Goal: Task Accomplishment & Management: Manage account settings

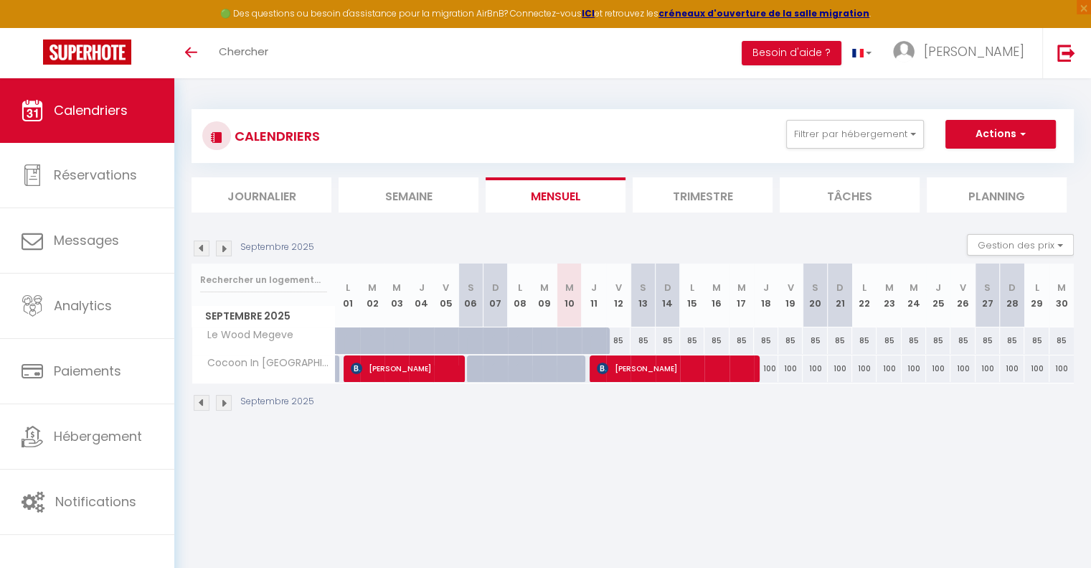
click at [646, 333] on div "85" at bounding box center [643, 340] width 24 height 27
type input "85"
type input "Sam 13 Septembre 2025"
type input "Dim 14 Septembre 2025"
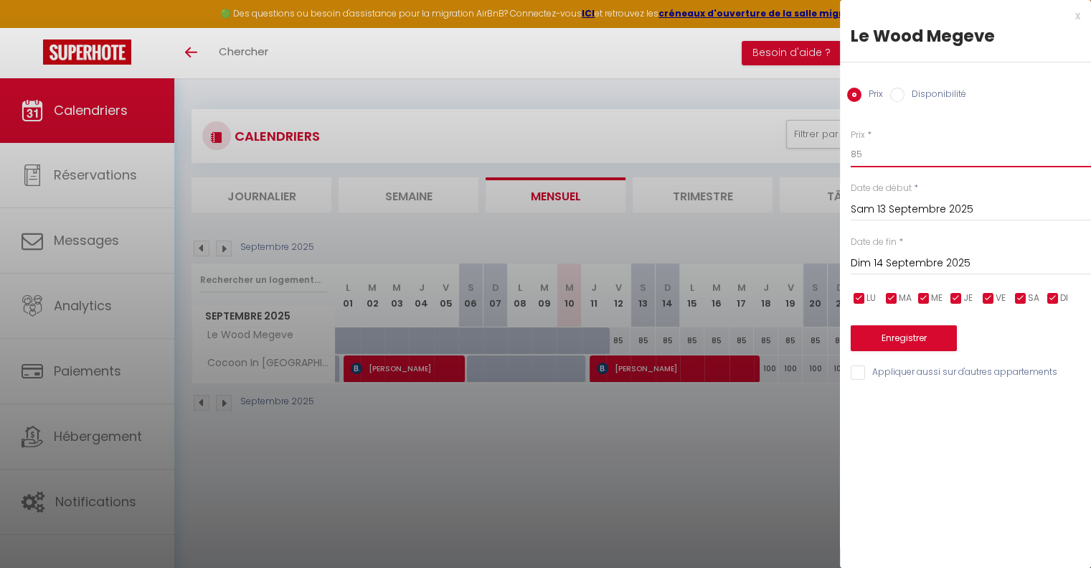
click at [877, 159] on input "85" at bounding box center [971, 154] width 240 height 26
type input "75"
click at [921, 260] on input "Dim 14 Septembre 2025" at bounding box center [971, 263] width 240 height 19
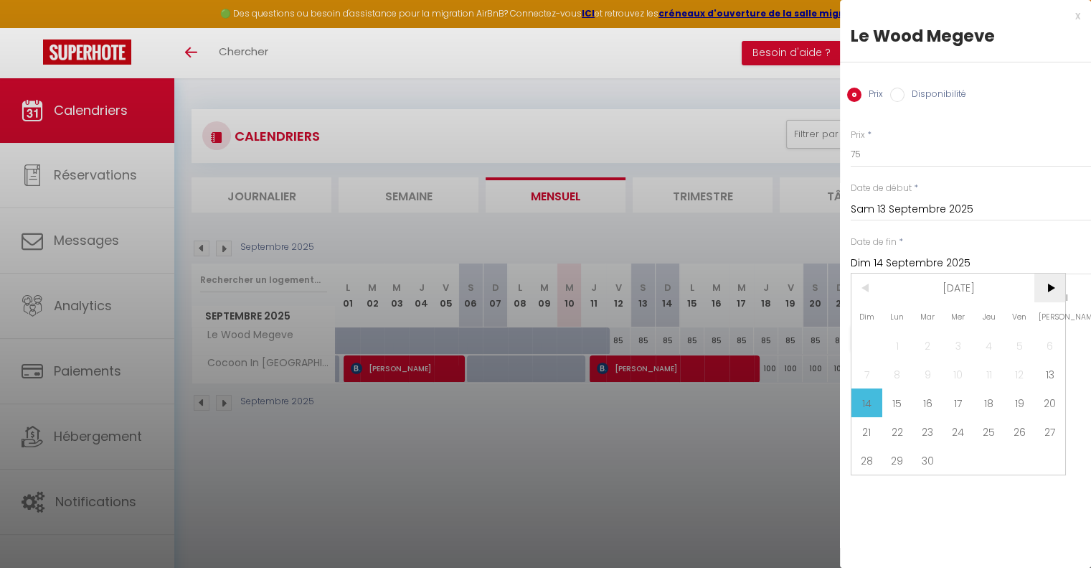
click at [1048, 291] on span ">" at bounding box center [1050, 287] width 31 height 29
click at [1053, 345] on span "4" at bounding box center [1050, 345] width 31 height 29
type input "[DATE]"
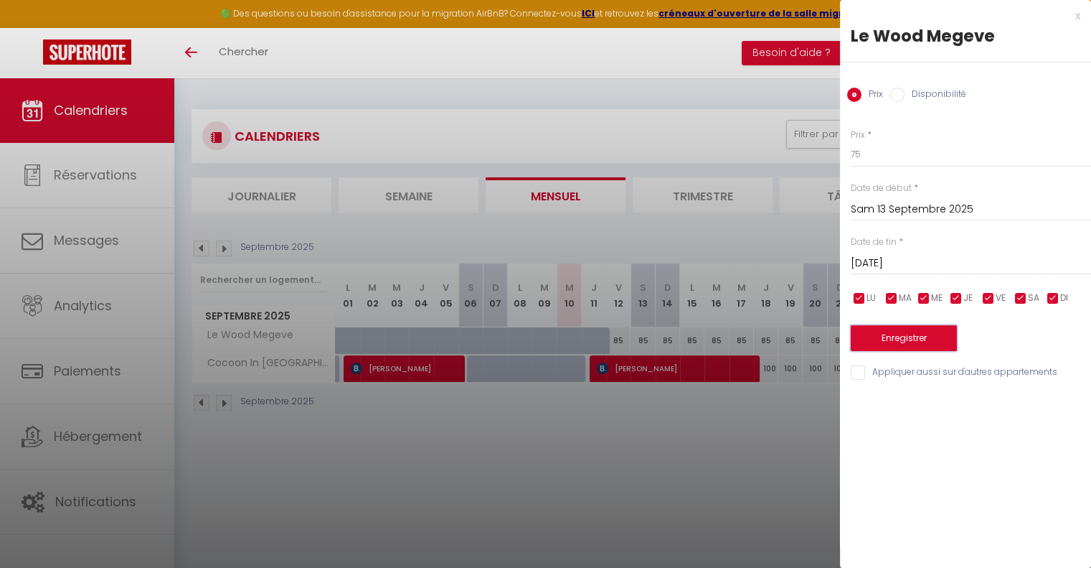
click at [900, 336] on button "Enregistrer" at bounding box center [904, 338] width 106 height 26
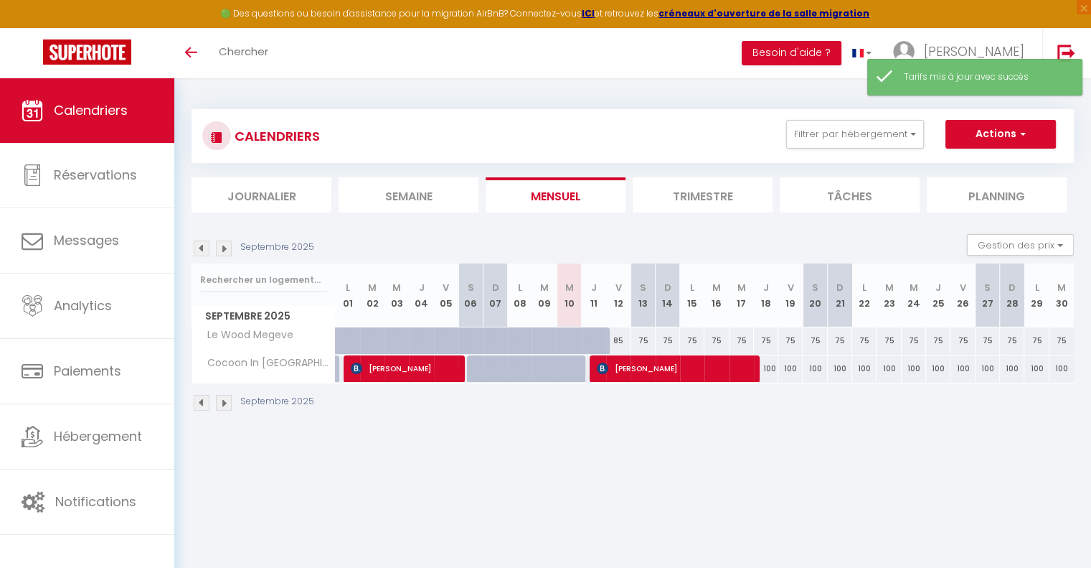
click at [792, 365] on div "100" at bounding box center [790, 368] width 24 height 27
type input "100"
type input "Ven 19 Septembre 2025"
type input "Sam 20 Septembre 2025"
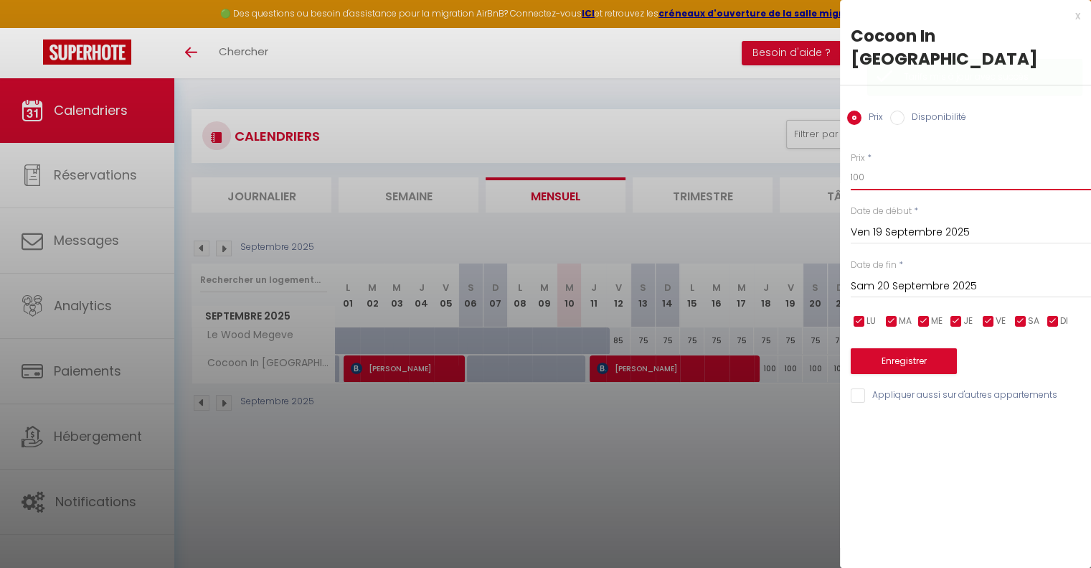
click at [878, 164] on input "100" at bounding box center [971, 177] width 240 height 26
type input "85"
click at [936, 277] on input "Sam 20 Septembre 2025" at bounding box center [971, 286] width 240 height 19
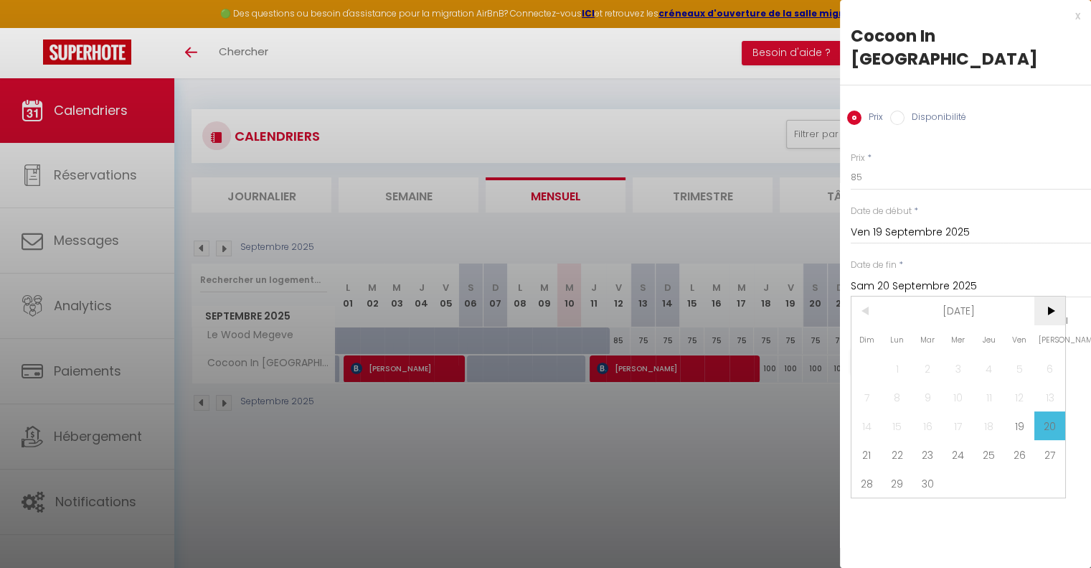
click at [1048, 296] on span ">" at bounding box center [1050, 310] width 31 height 29
click at [1053, 354] on span "4" at bounding box center [1050, 368] width 31 height 29
type input "[DATE]"
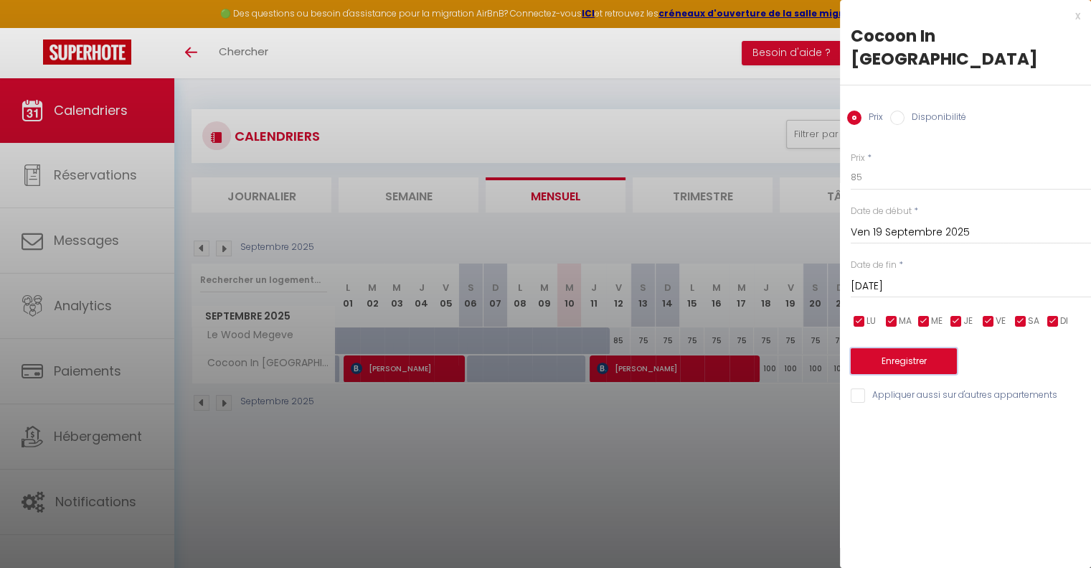
click at [907, 348] on button "Enregistrer" at bounding box center [904, 361] width 106 height 26
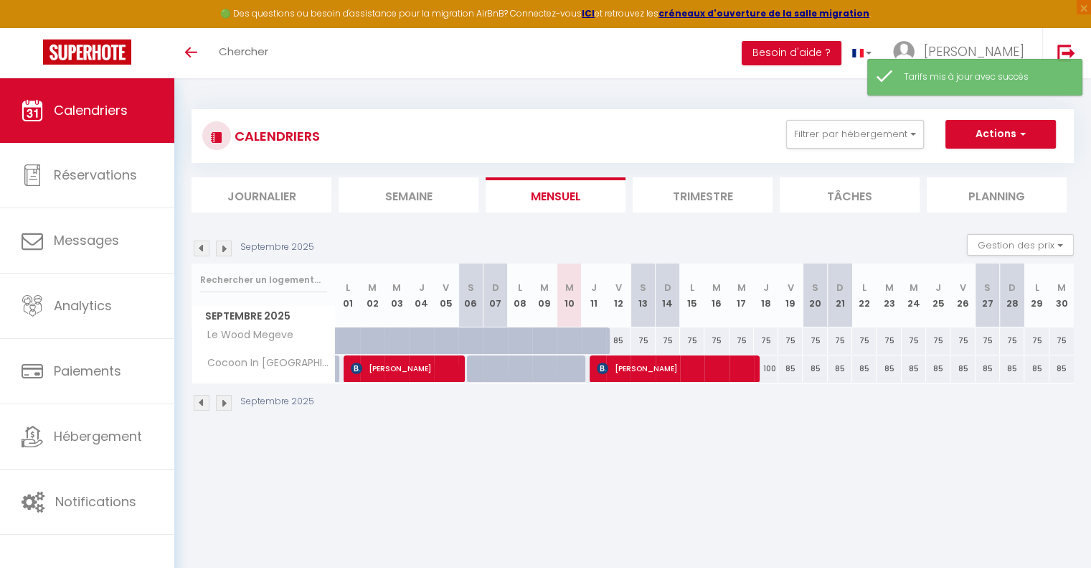
click at [220, 243] on img at bounding box center [224, 248] width 16 height 16
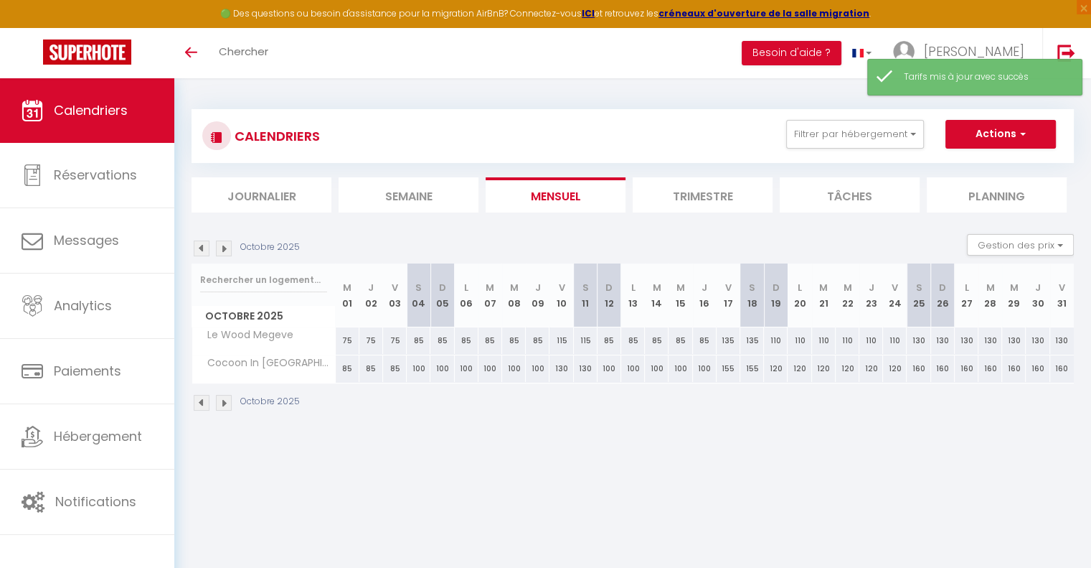
click at [220, 243] on img at bounding box center [224, 248] width 16 height 16
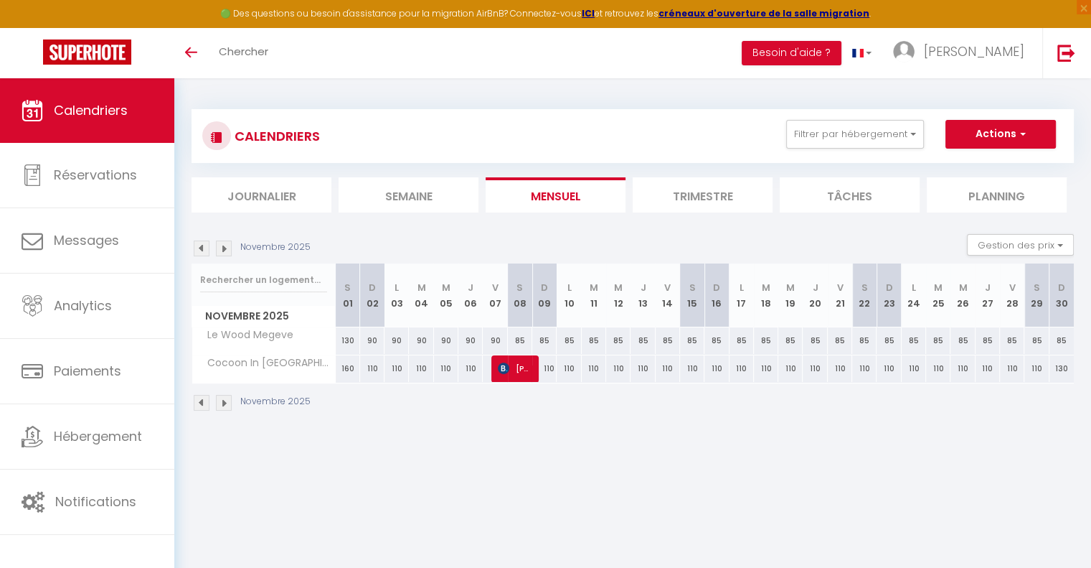
click at [347, 368] on div "160" at bounding box center [348, 368] width 24 height 27
type input "160"
type input "[DATE]"
type input "Dim 02 Novembre 2025"
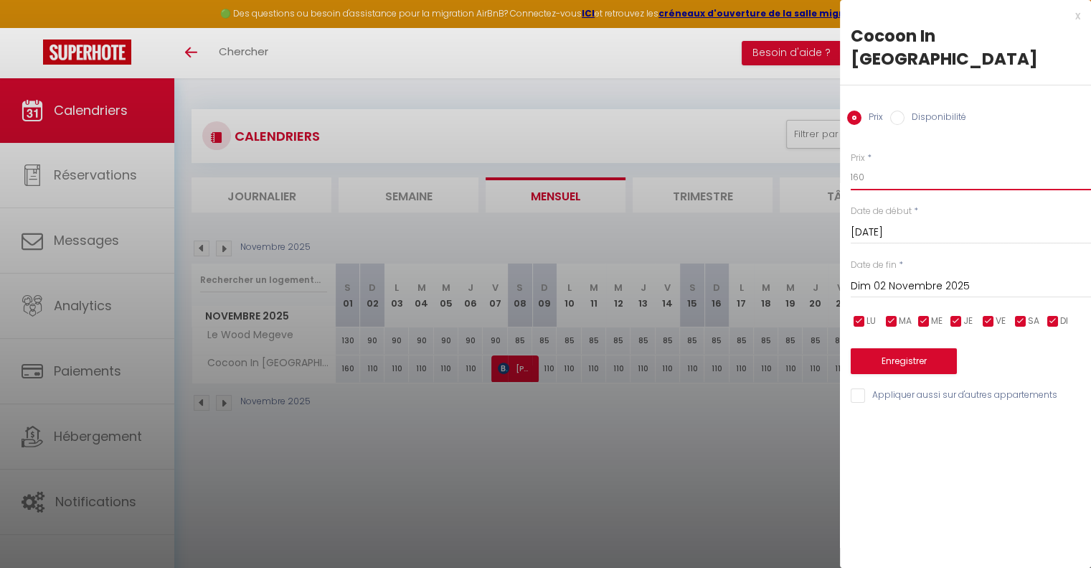
click at [912, 164] on input "160" at bounding box center [971, 177] width 240 height 26
type input "100"
click at [927, 277] on input "Dim 02 Novembre 2025" at bounding box center [971, 286] width 240 height 19
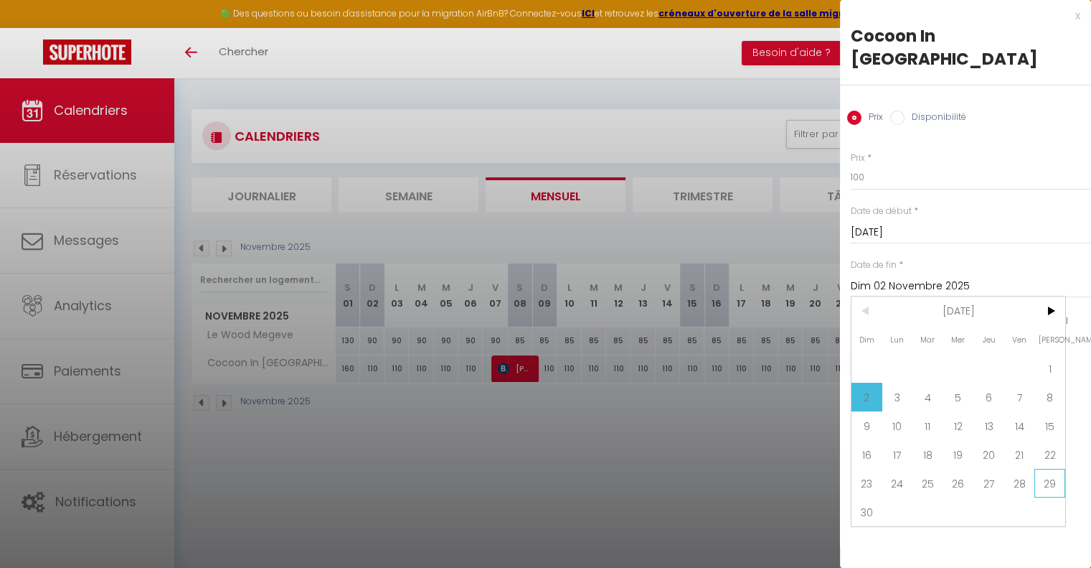
click at [1049, 469] on span "29" at bounding box center [1050, 483] width 31 height 29
type input "[DATE]"
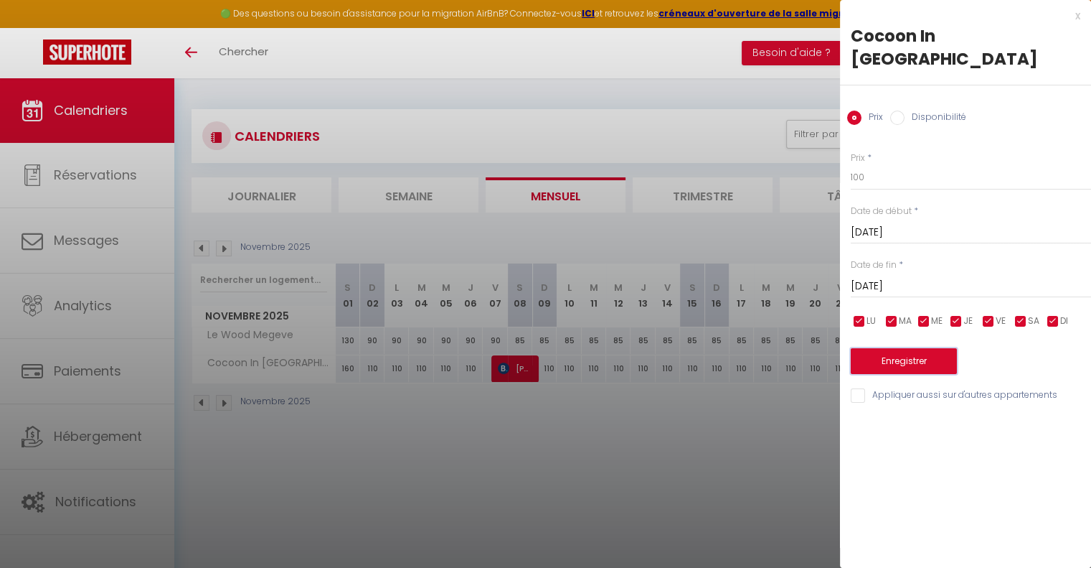
click at [911, 348] on button "Enregistrer" at bounding box center [904, 361] width 106 height 26
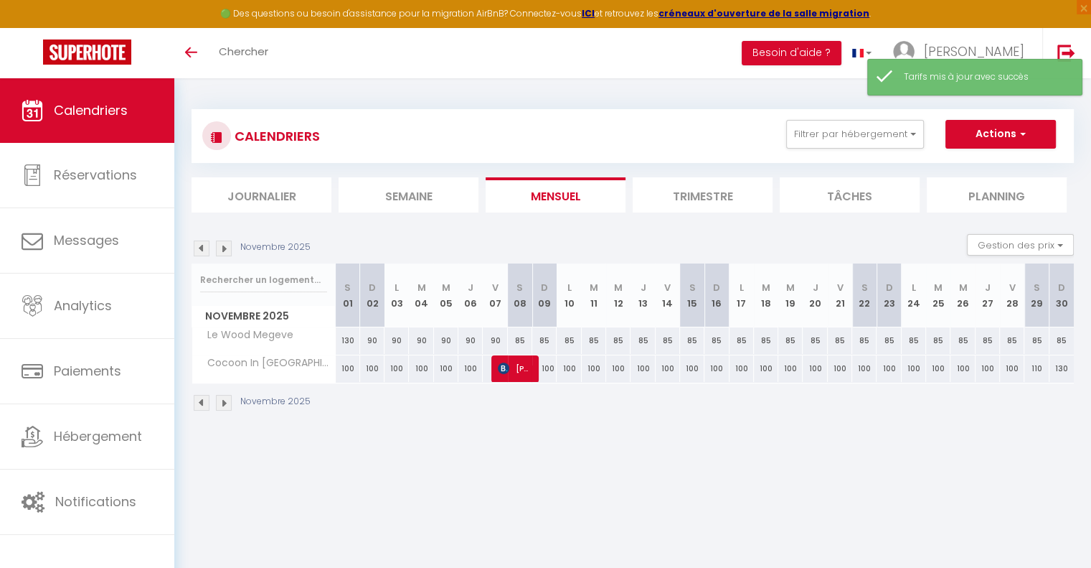
click at [616, 436] on div "CALENDRIERS Filtrer par hébergement MGM Le Wood Megeve Cocoon In [GEOGRAPHIC_DA…" at bounding box center [632, 260] width 917 height 364
click at [227, 251] on img at bounding box center [224, 248] width 16 height 16
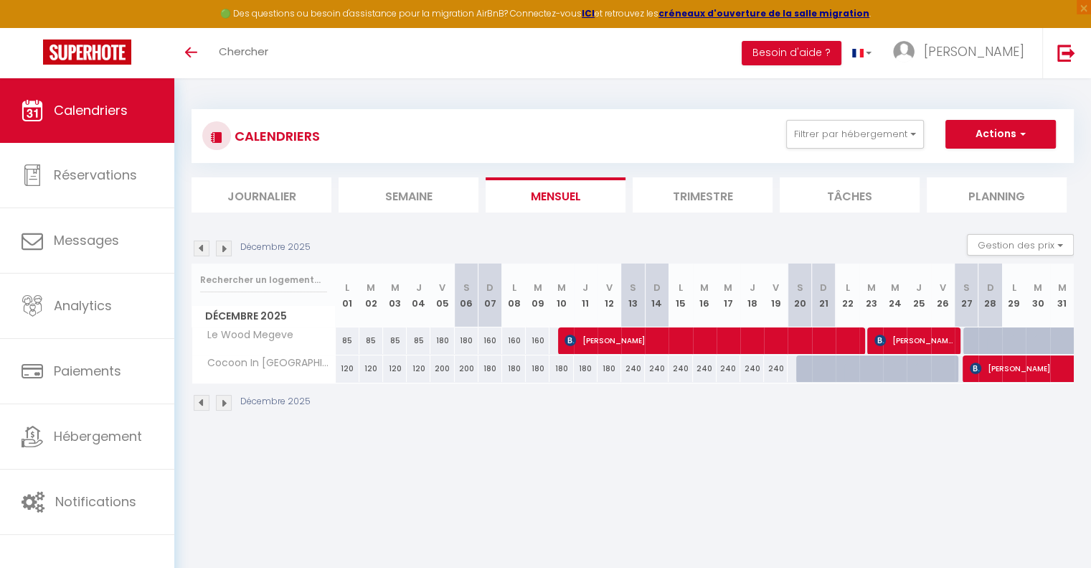
click at [344, 369] on div "120" at bounding box center [348, 368] width 24 height 27
type input "120"
type input "Lun 01 Décembre 2025"
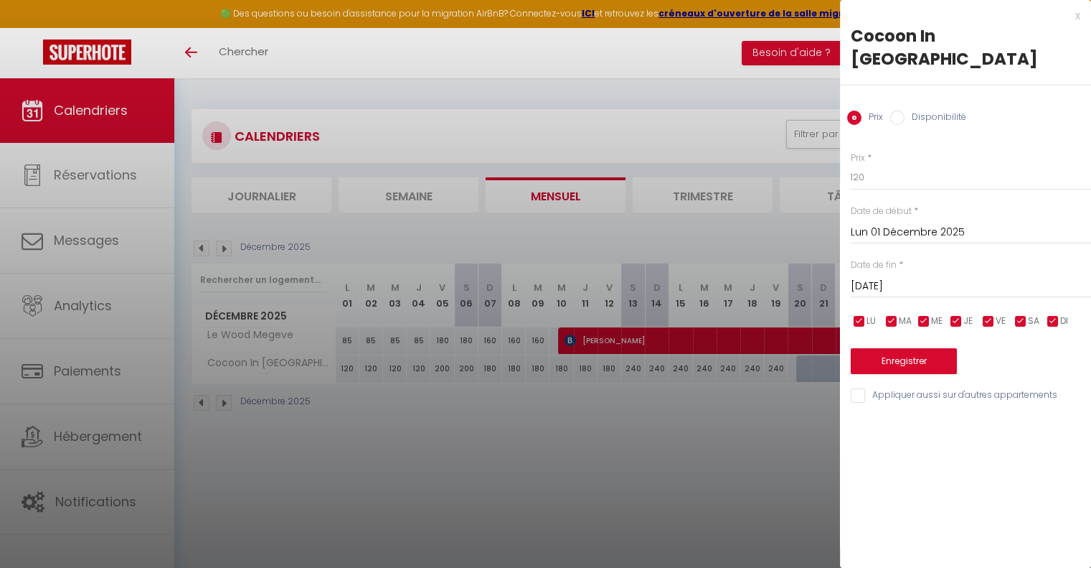
click at [890, 277] on input "[DATE]" at bounding box center [971, 286] width 240 height 19
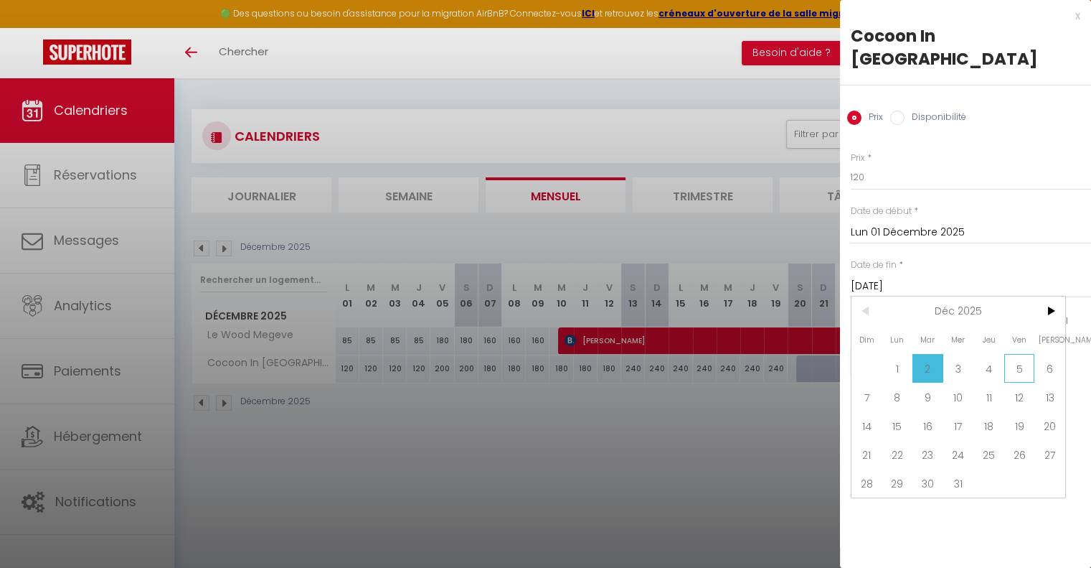
click at [1013, 354] on span "5" at bounding box center [1019, 368] width 31 height 29
type input "Ven 05 Décembre 2025"
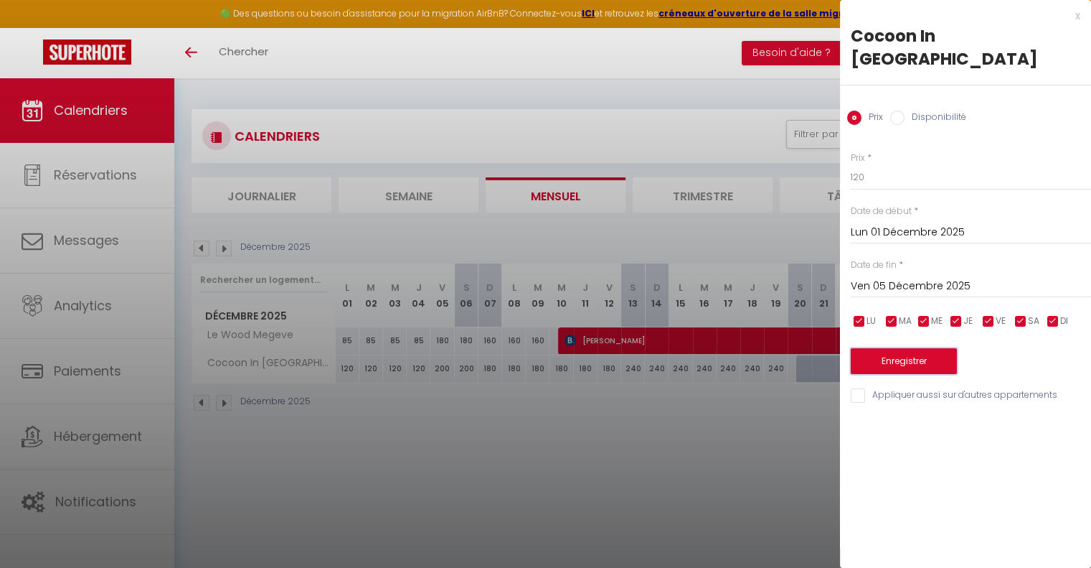
click at [898, 348] on button "Enregistrer" at bounding box center [904, 361] width 106 height 26
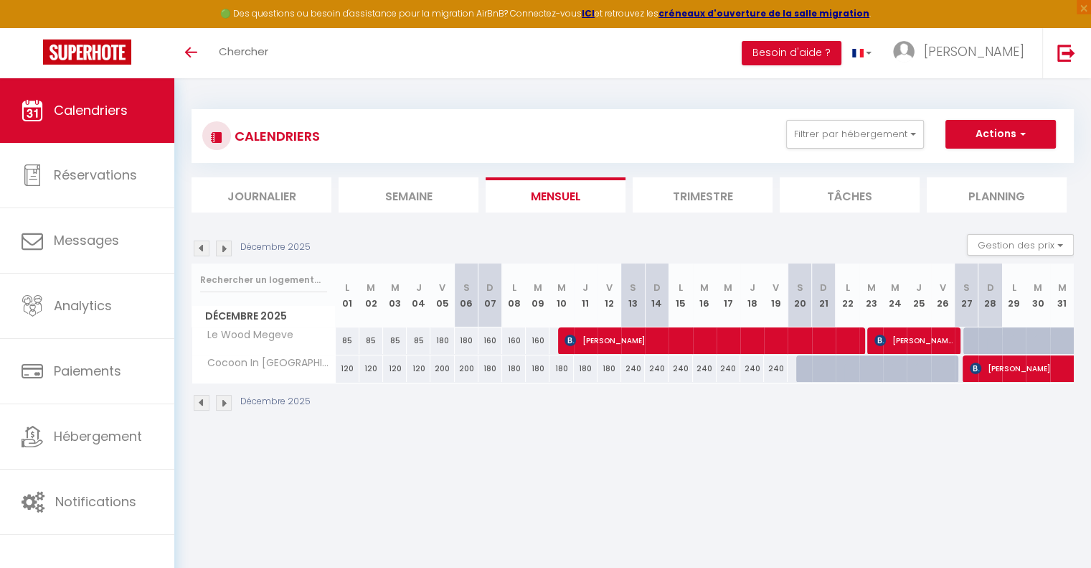
click at [224, 245] on img at bounding box center [224, 248] width 16 height 16
